Goal: Information Seeking & Learning: Compare options

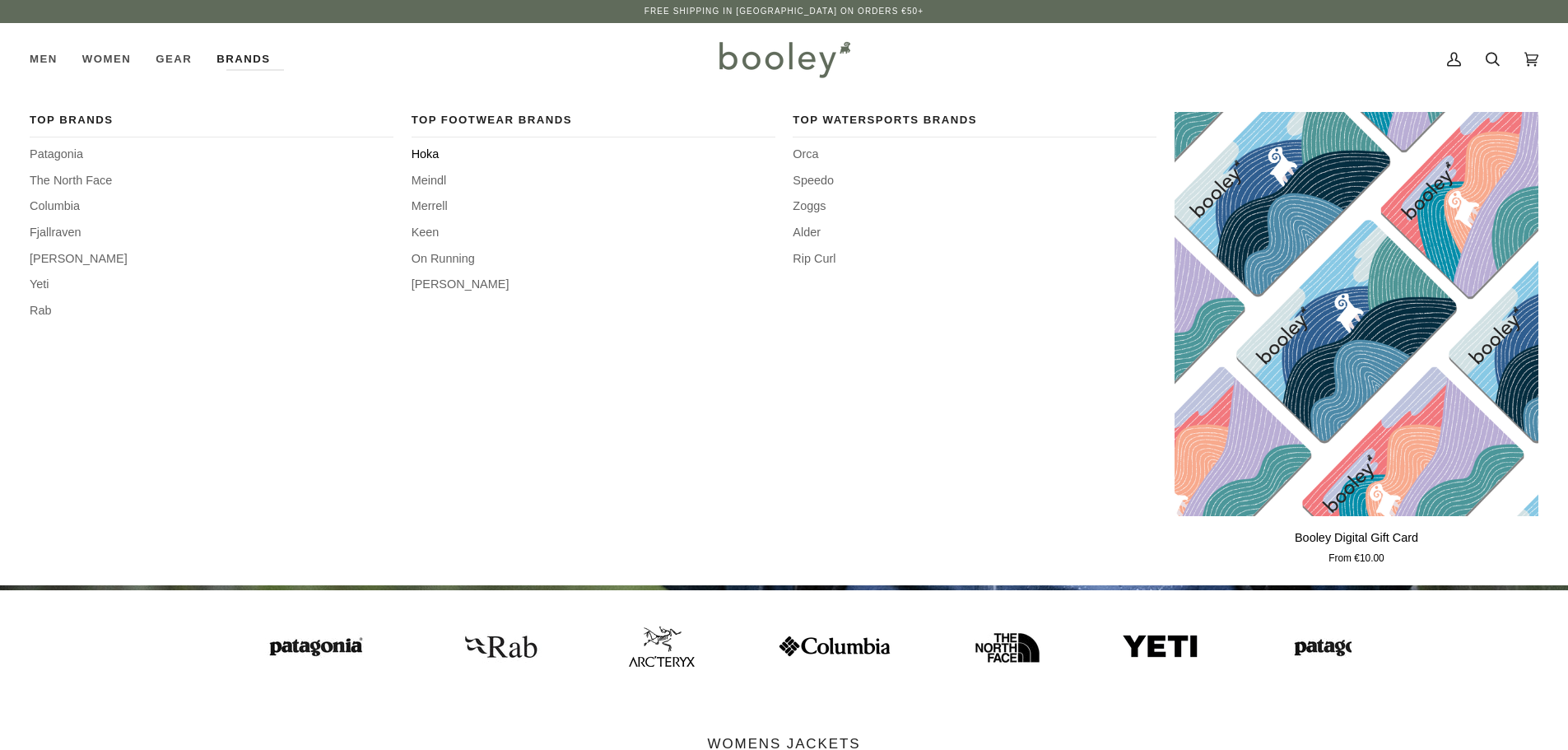
click at [427, 155] on span "Hoka" at bounding box center [593, 155] width 364 height 18
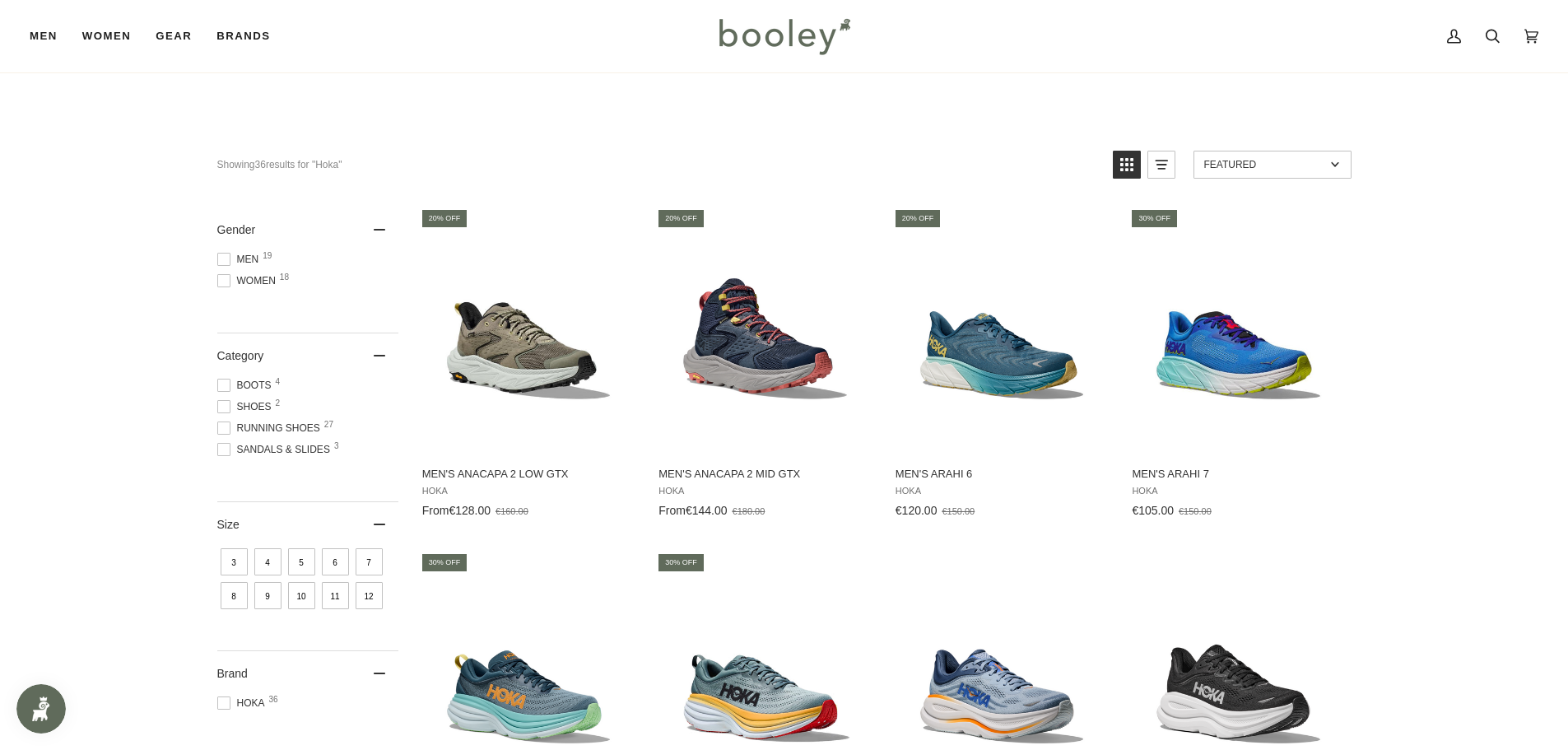
scroll to position [165, 0]
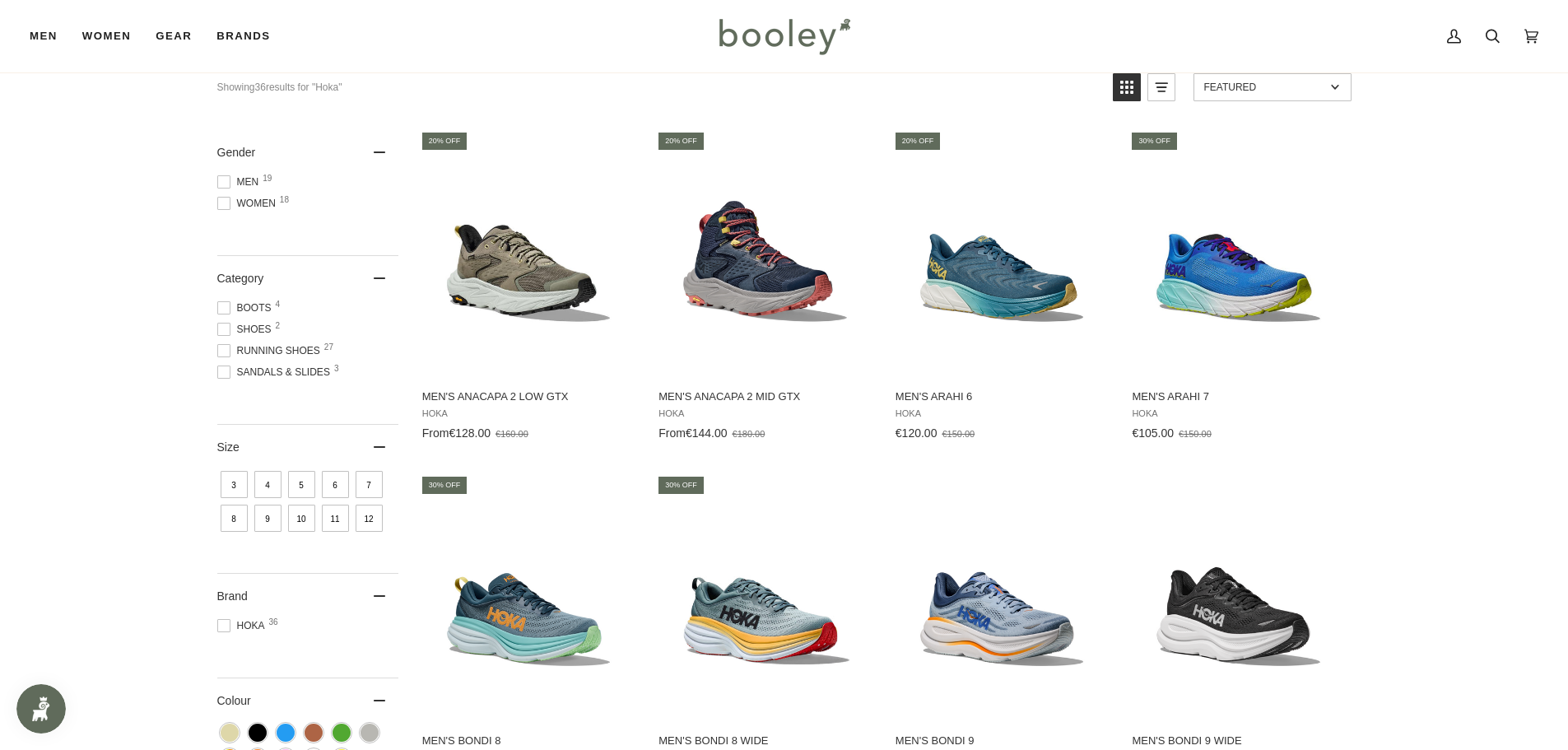
click at [248, 179] on span "Men 19" at bounding box center [241, 182] width 47 height 14
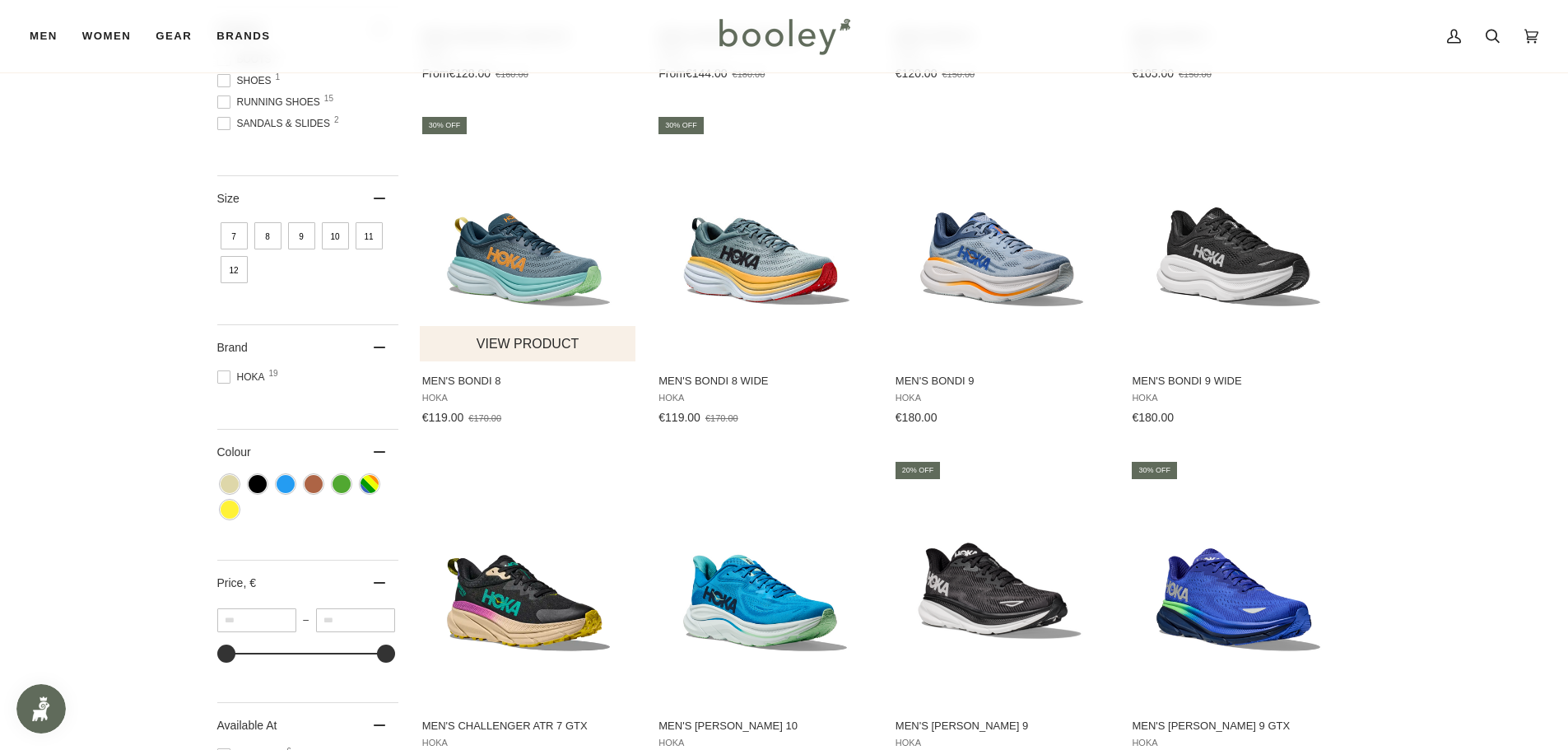
scroll to position [576, 0]
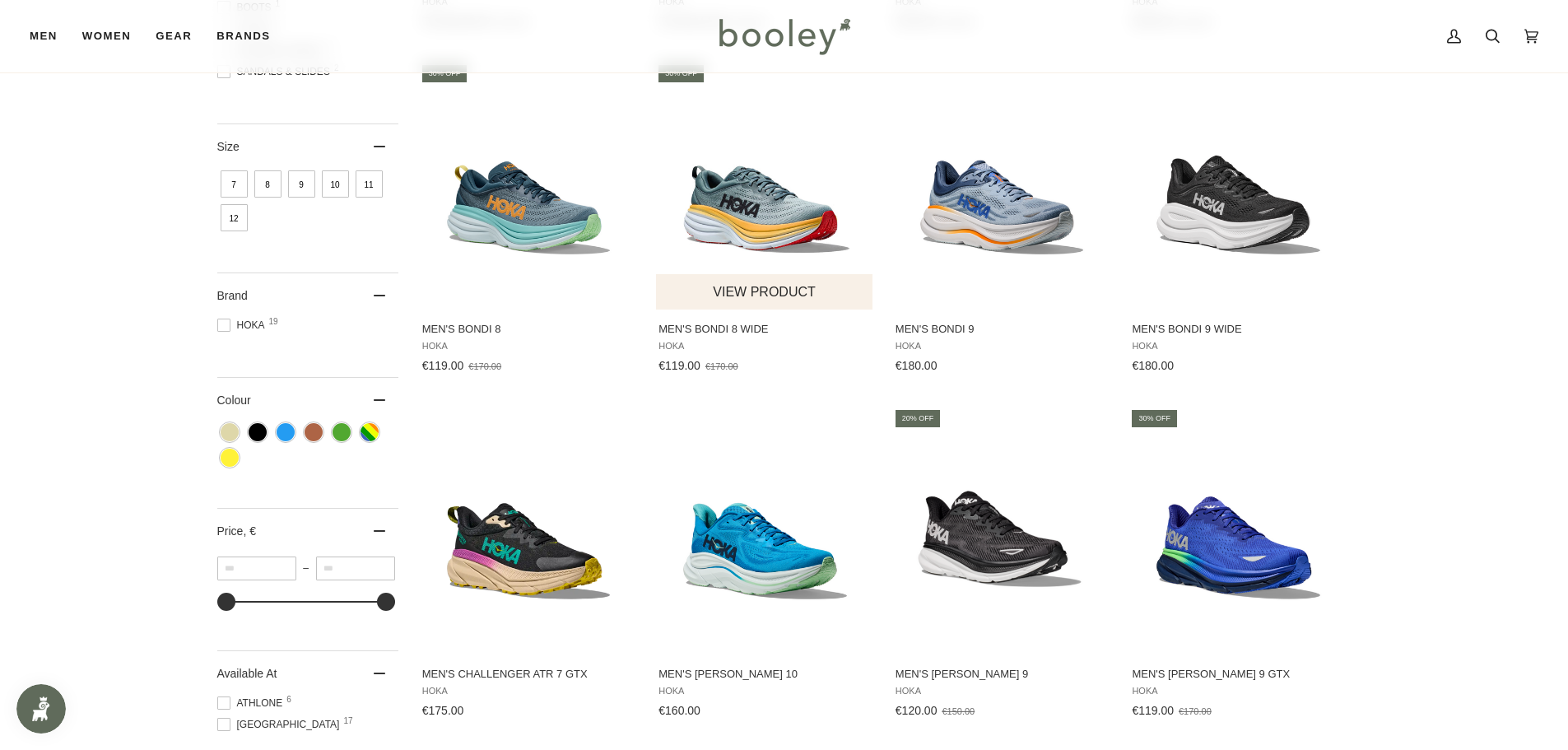
click at [726, 210] on img "Men's Bondi 8 Wide" at bounding box center [765, 186] width 218 height 218
click at [1258, 193] on img "Men's Bondi 9 Wide" at bounding box center [1237, 186] width 218 height 218
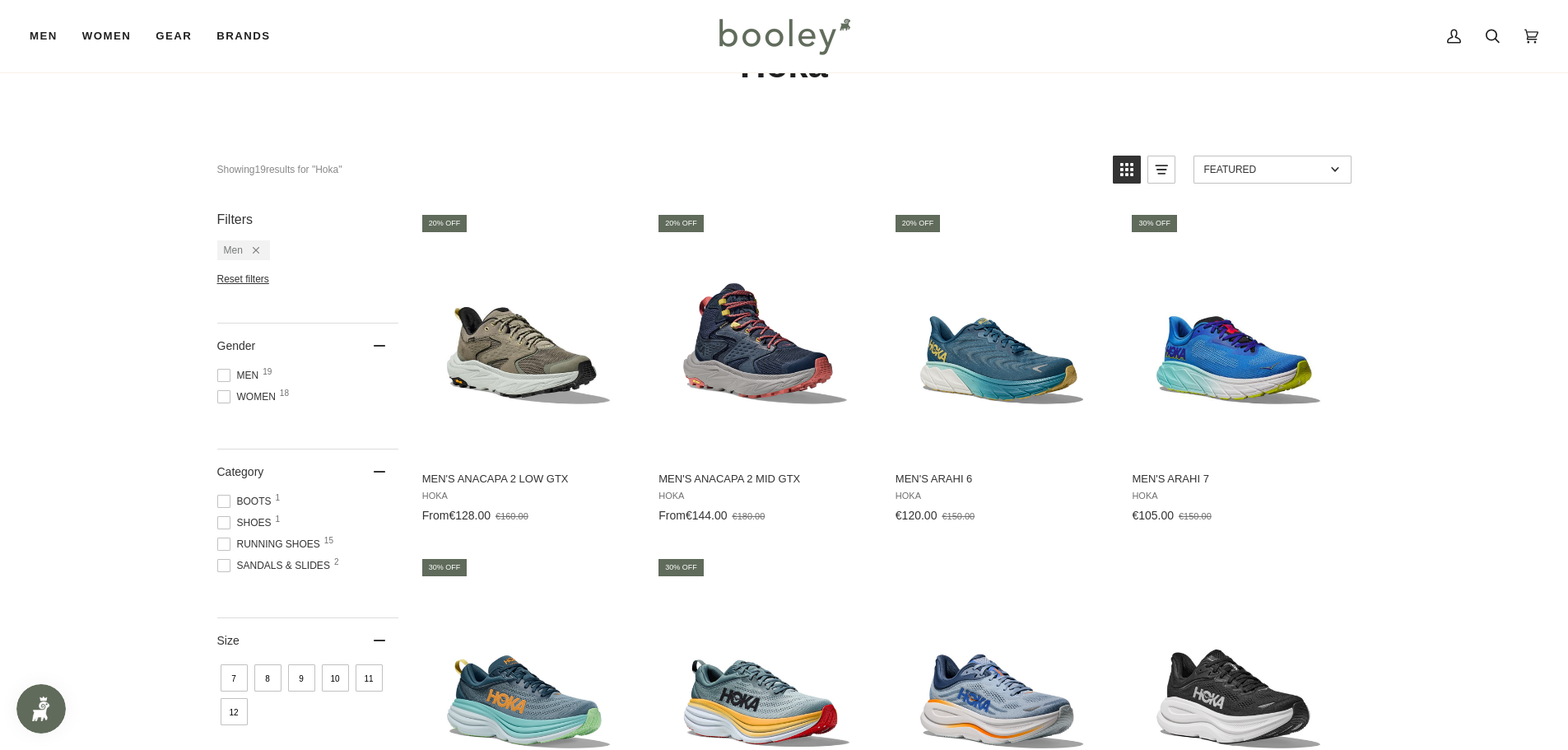
scroll to position [0, 0]
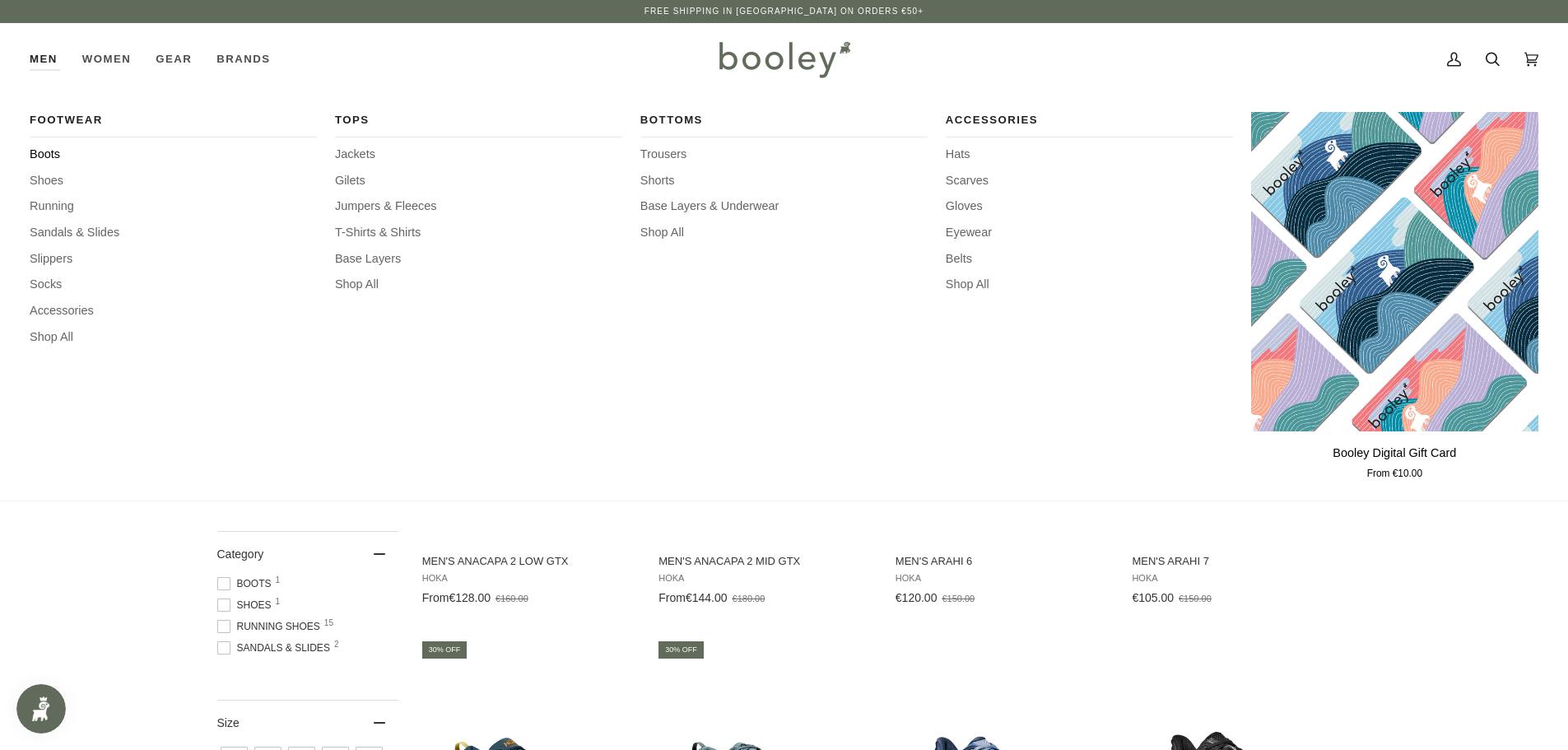
click at [58, 158] on span "Boots" at bounding box center [173, 155] width 287 height 18
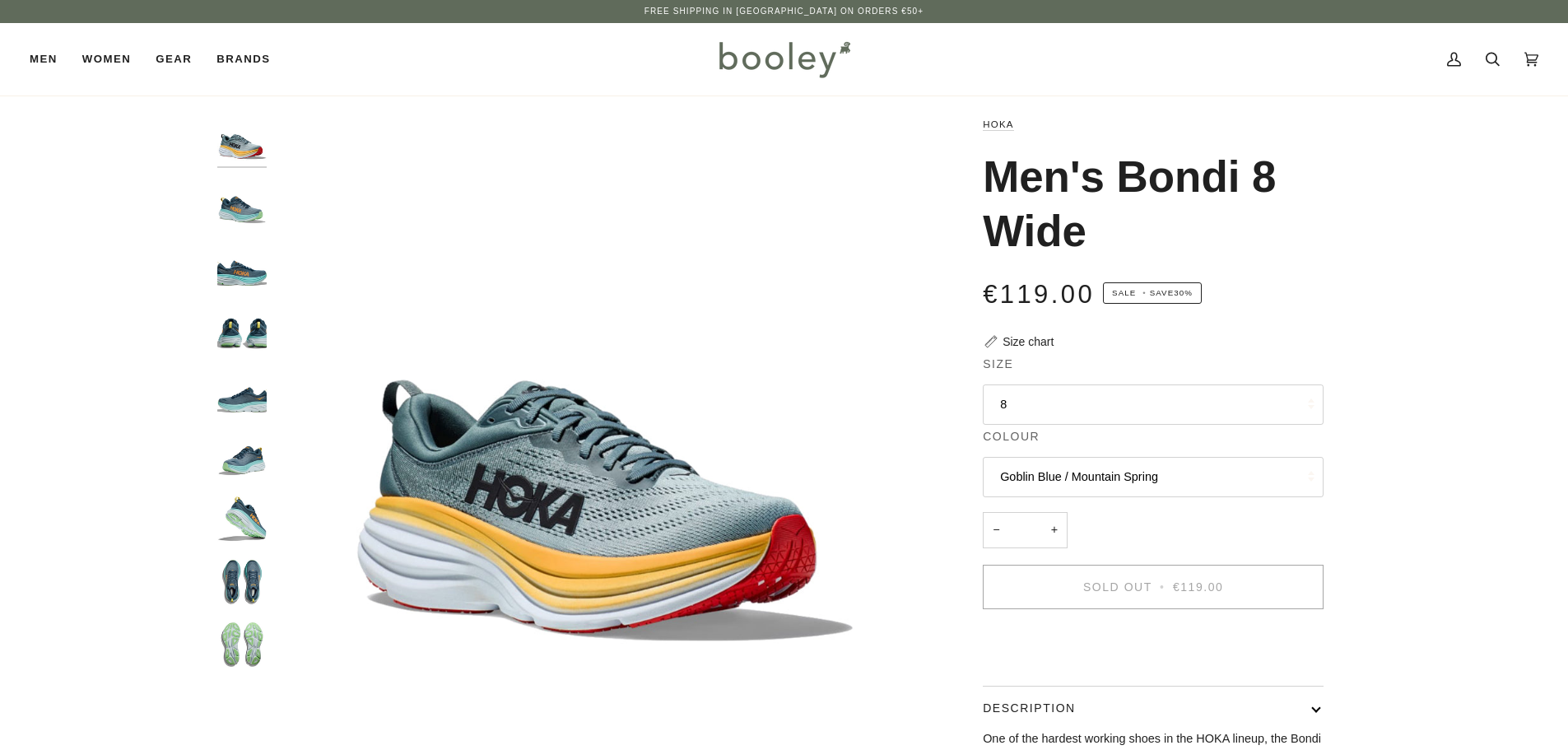
click at [1040, 393] on button "8" at bounding box center [1153, 404] width 341 height 41
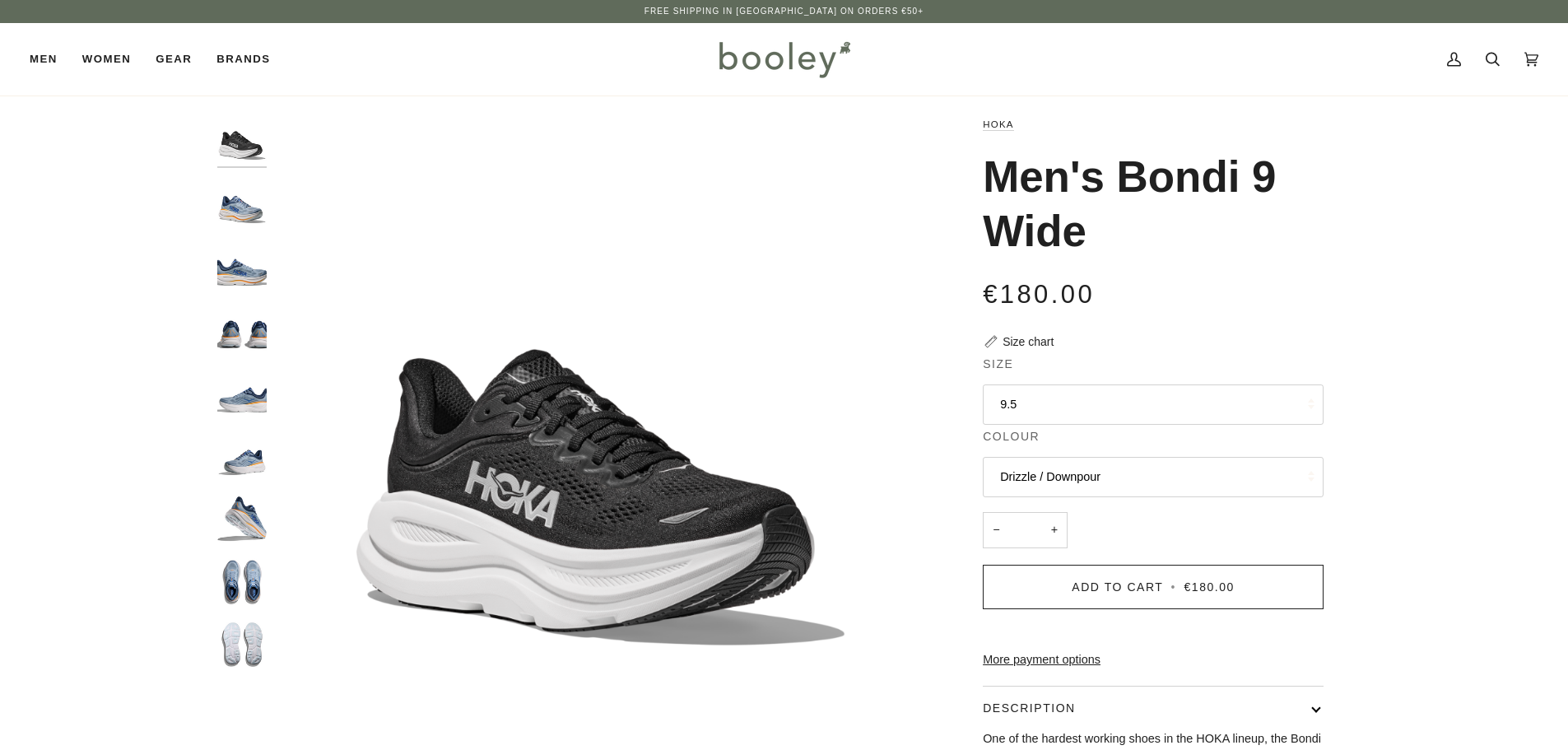
click at [1097, 408] on button "9.5" at bounding box center [1153, 404] width 341 height 41
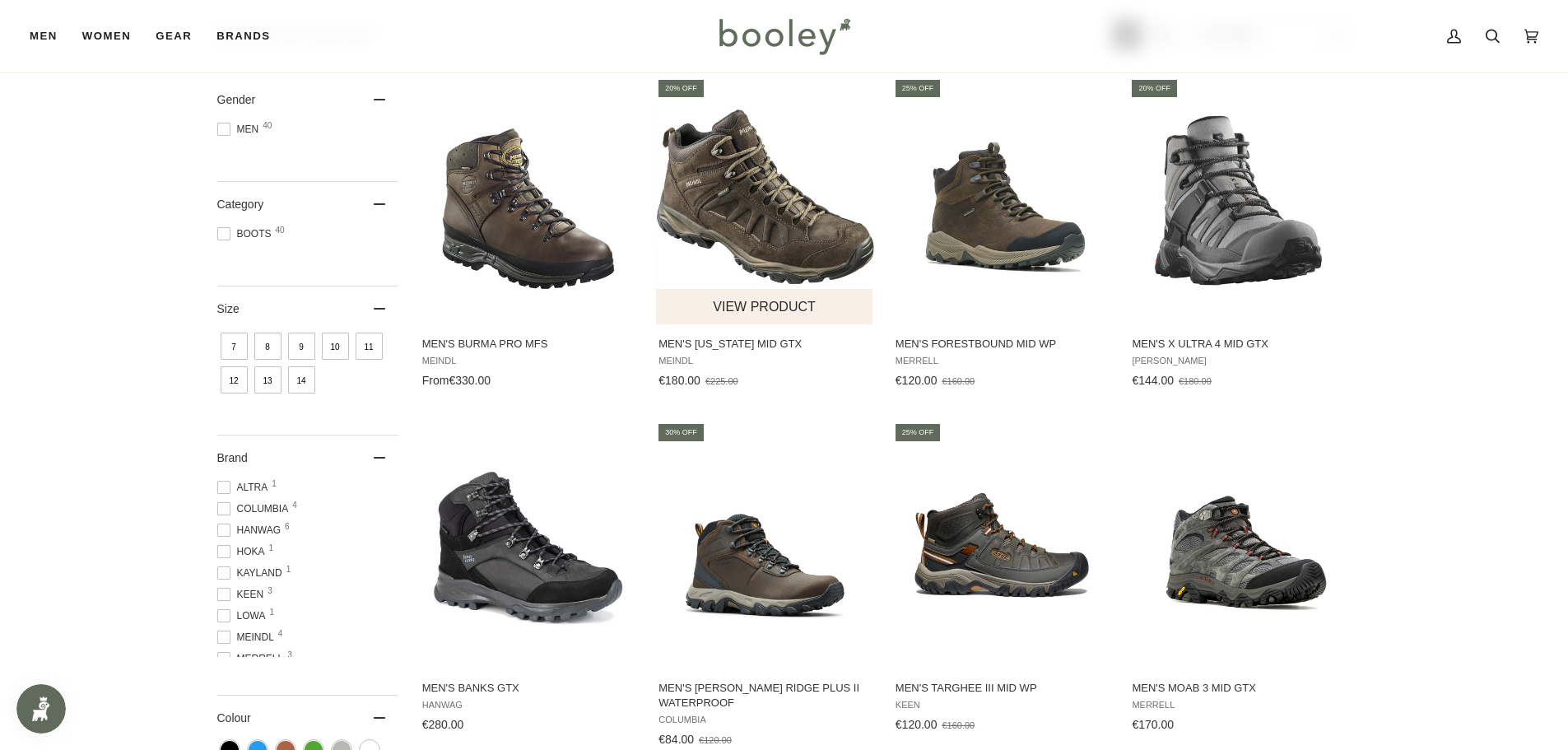
scroll to position [247, 0]
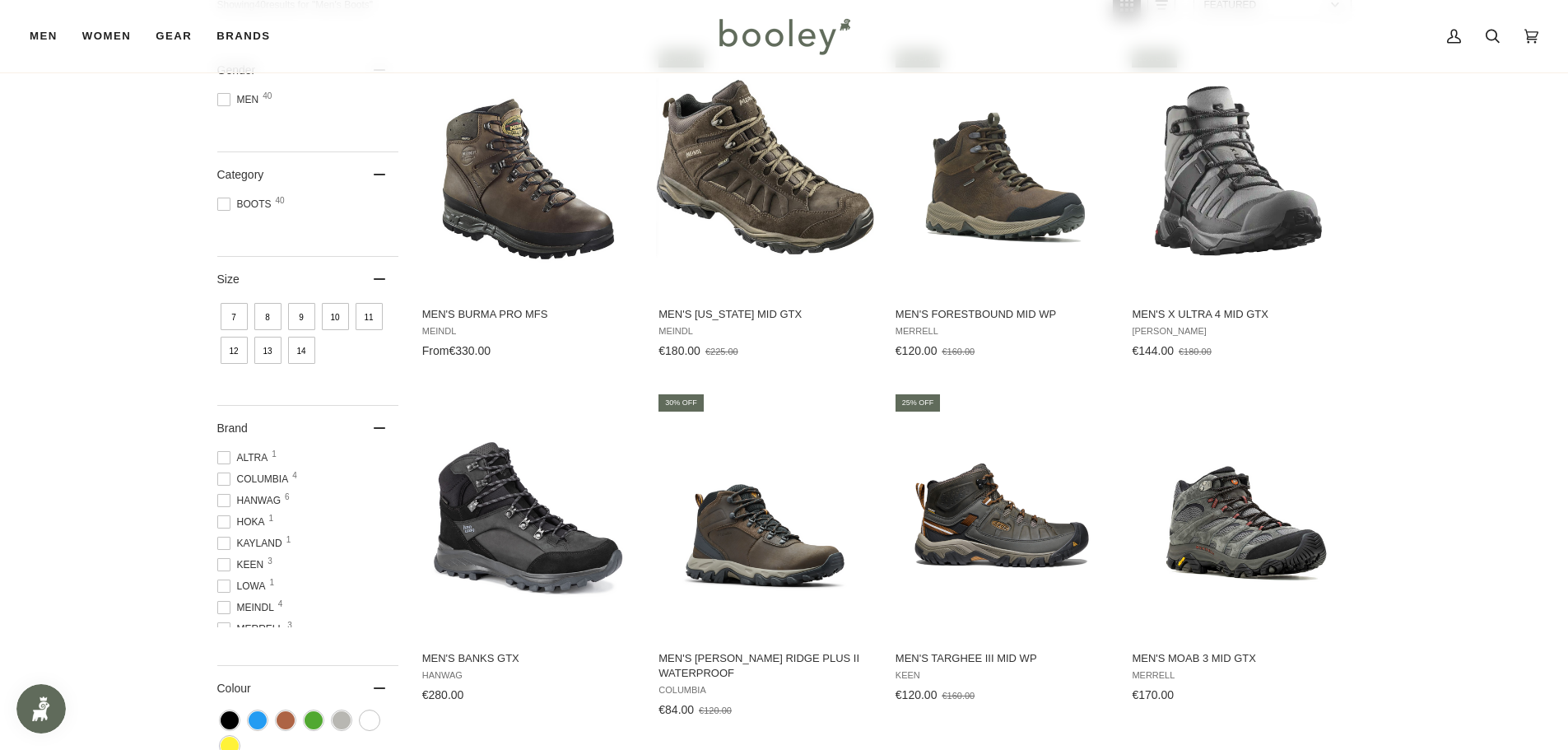
click at [268, 495] on span "Hanwag 6" at bounding box center [252, 500] width 69 height 14
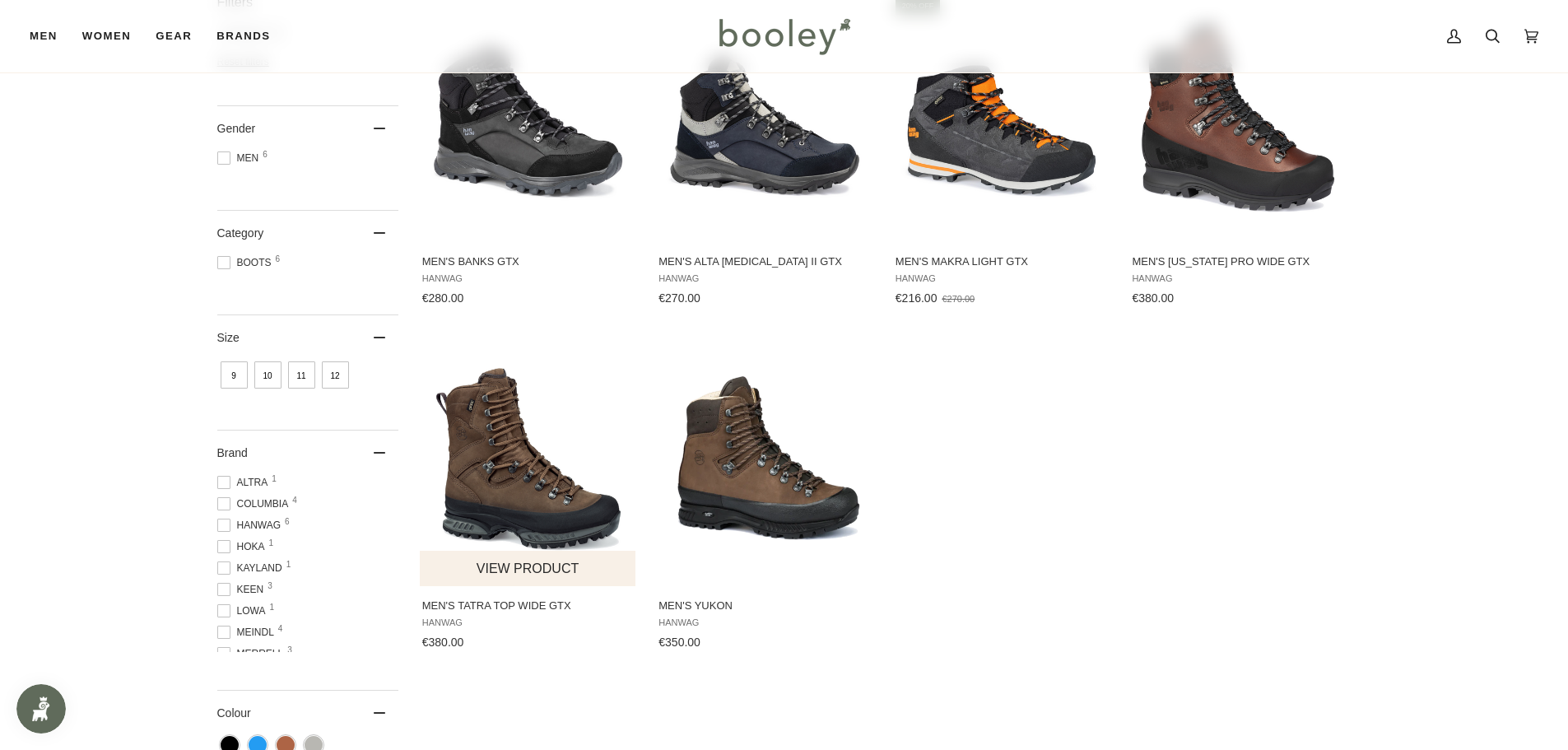
scroll to position [329, 0]
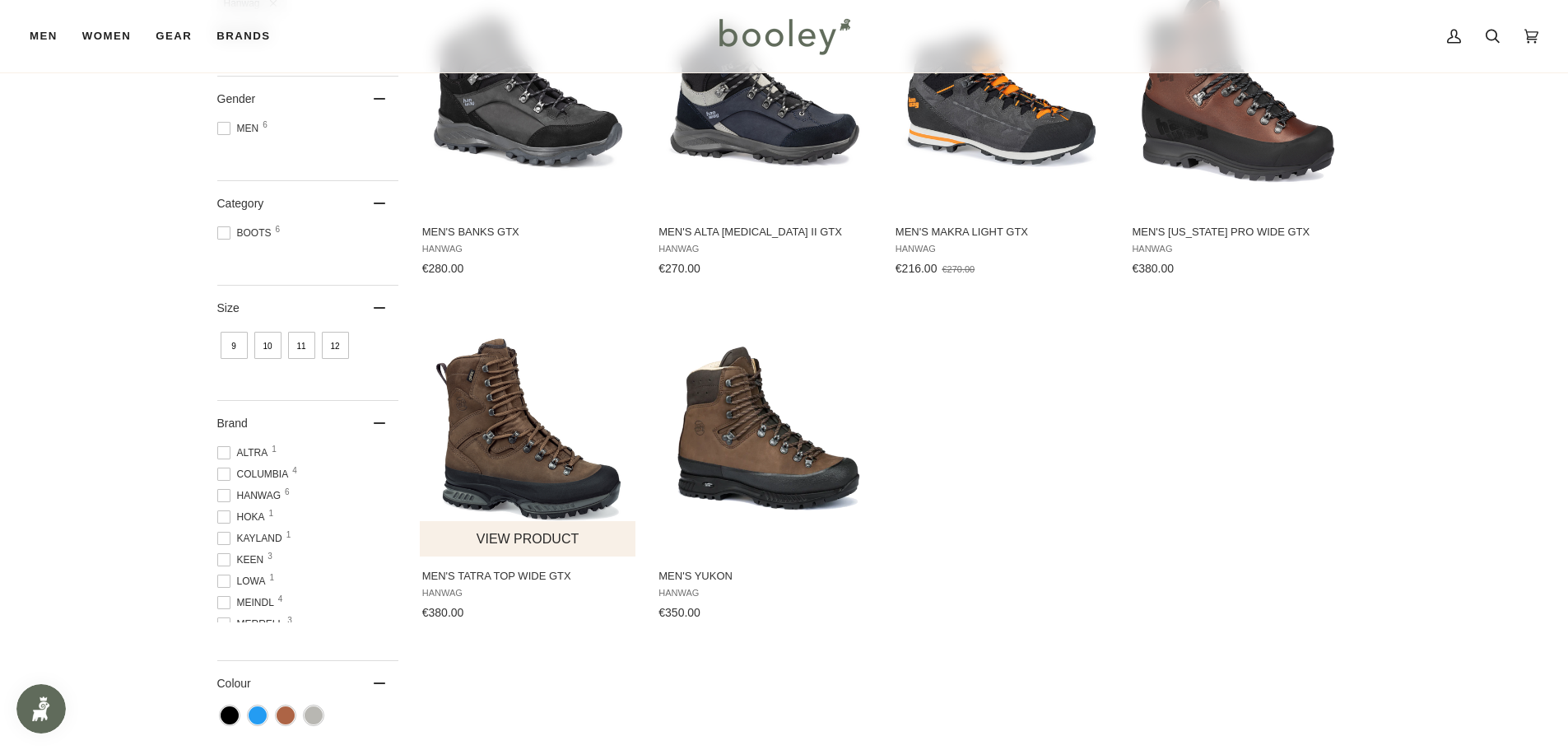
click at [510, 438] on img "Men's Tatra Top Wide GTX" at bounding box center [528, 433] width 218 height 218
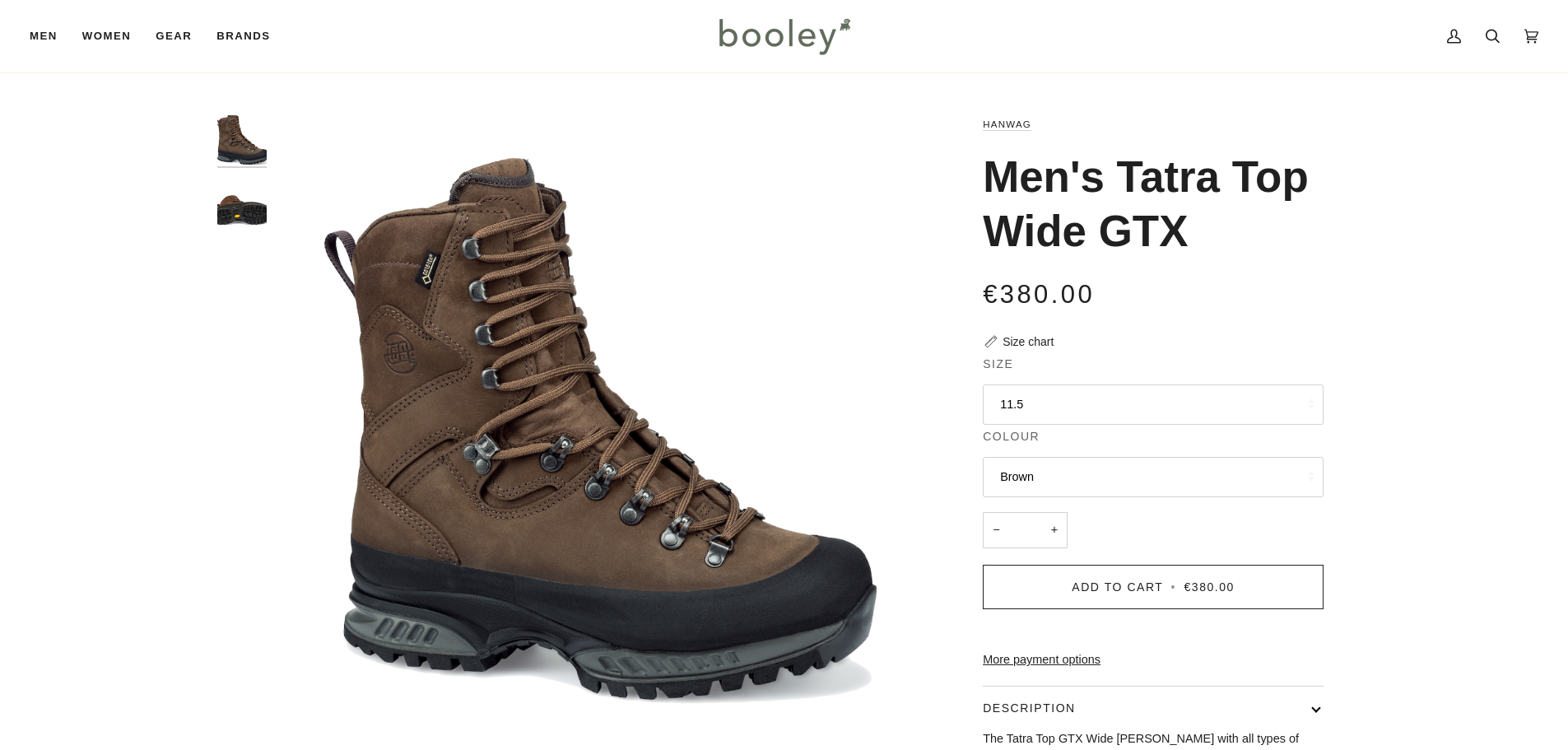
scroll to position [82, 0]
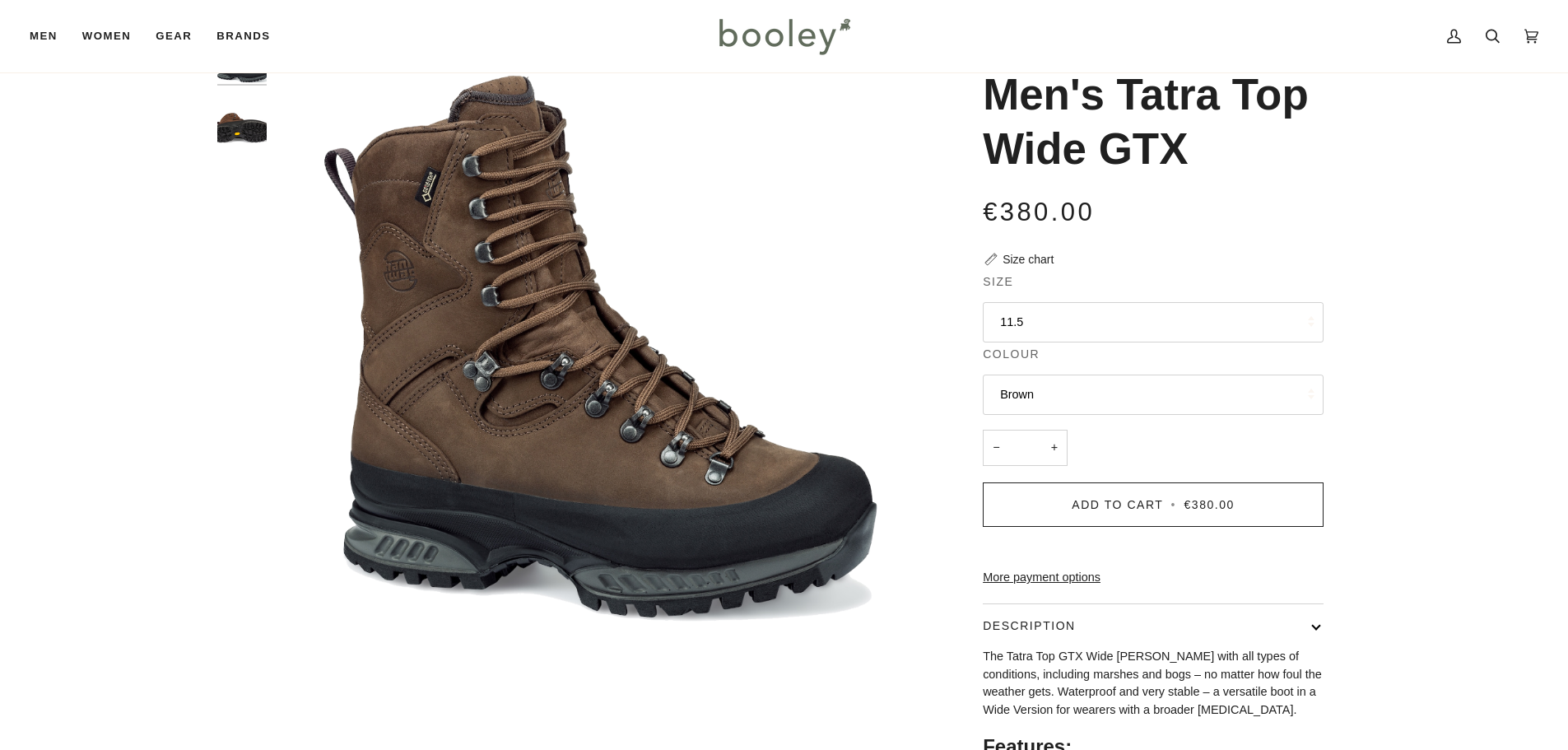
click at [1073, 319] on button "11.5" at bounding box center [1153, 322] width 341 height 41
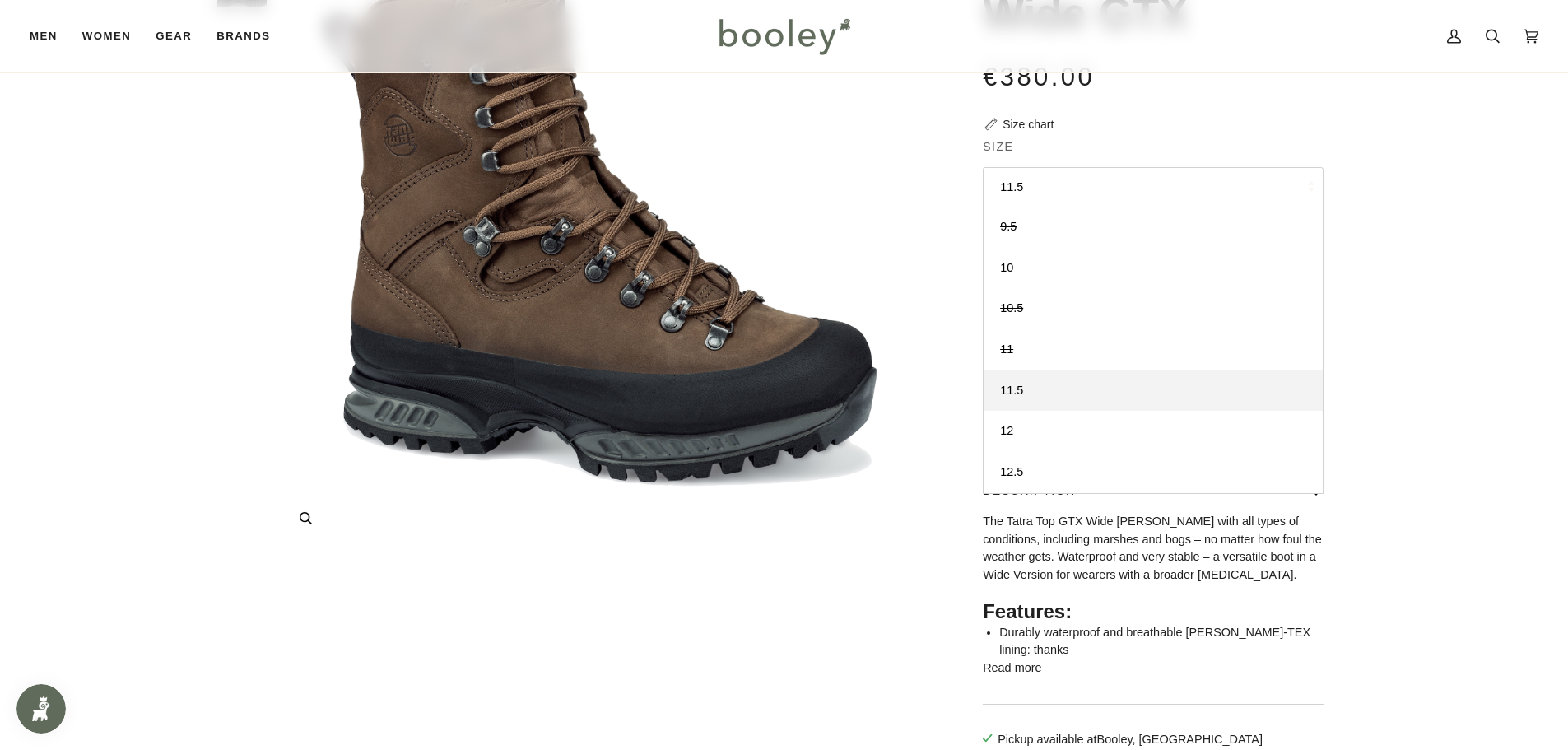
scroll to position [247, 0]
